Goal: Book appointment/travel/reservation

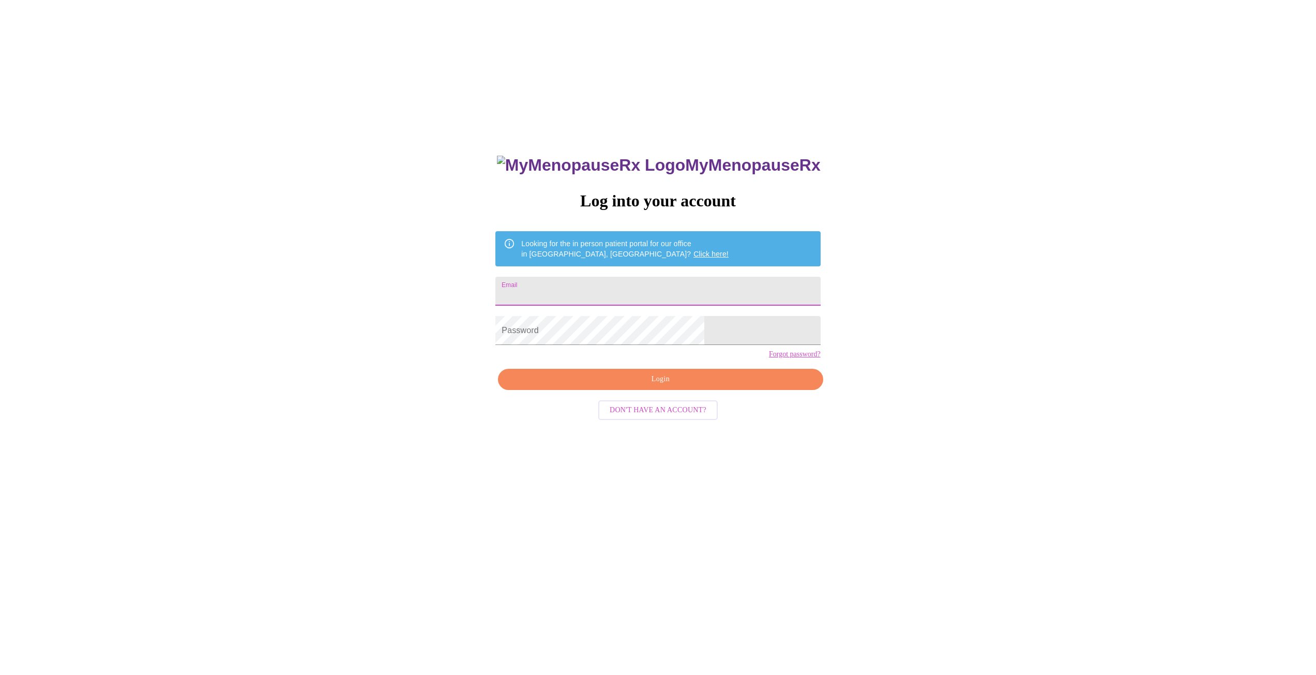
click at [659, 287] on input "Email" at bounding box center [657, 291] width 325 height 29
type input "elizlee80@gmail.com"
click at [649, 386] on span "Login" at bounding box center [660, 379] width 301 height 13
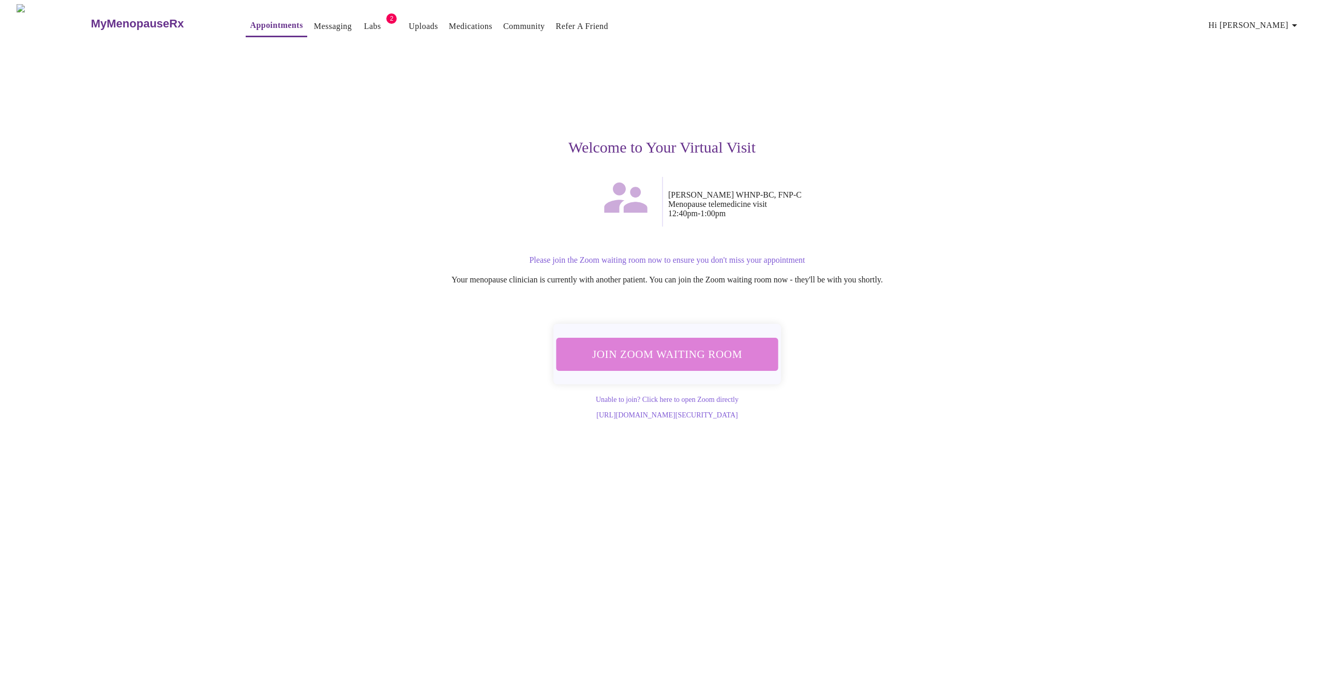
click at [675, 348] on span "Join Zoom Waiting Room" at bounding box center [667, 353] width 194 height 19
